Goal: Information Seeking & Learning: Learn about a topic

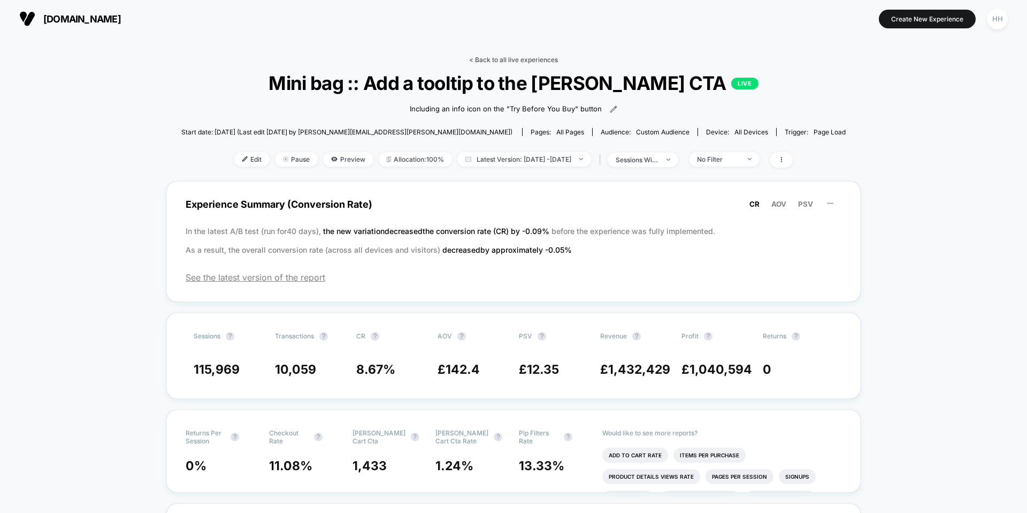
click at [486, 58] on link "< Back to all live experiences" at bounding box center [513, 60] width 89 height 8
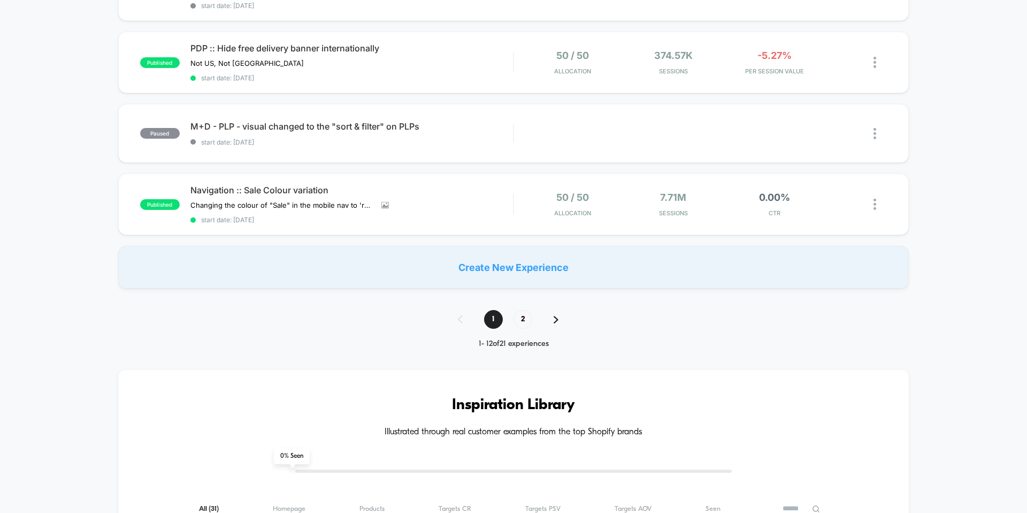
scroll to position [723, 0]
click at [272, 193] on span "Navigation :: Sale Colour variation" at bounding box center [351, 191] width 323 height 11
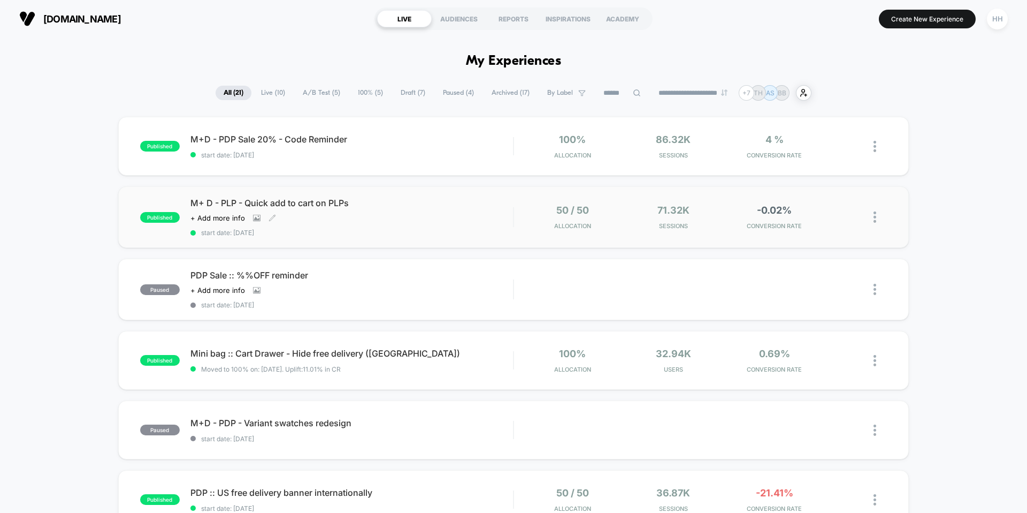
click at [271, 205] on span "M+ D - PLP - Quick add to cart on PLPs" at bounding box center [351, 202] width 323 height 11
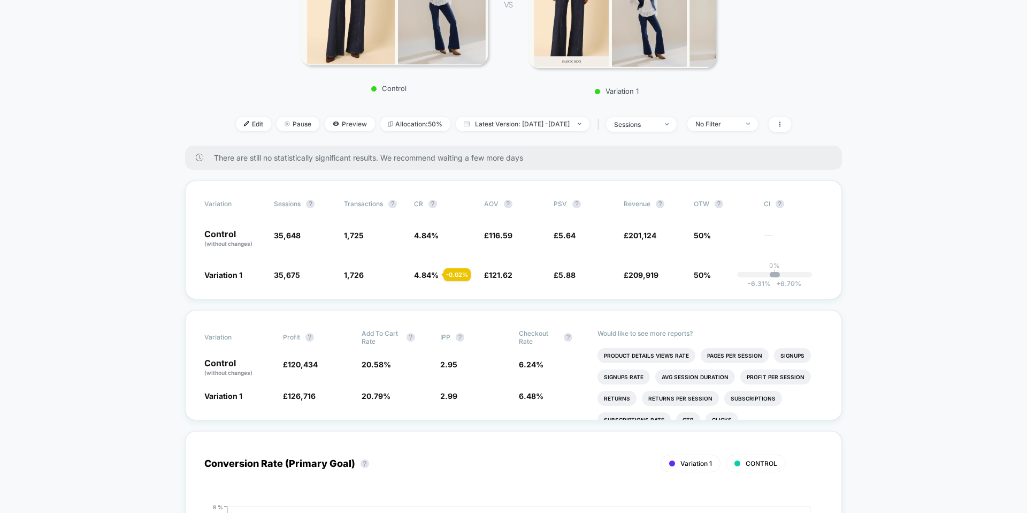
scroll to position [215, 0]
